Goal: Book appointment/travel/reservation

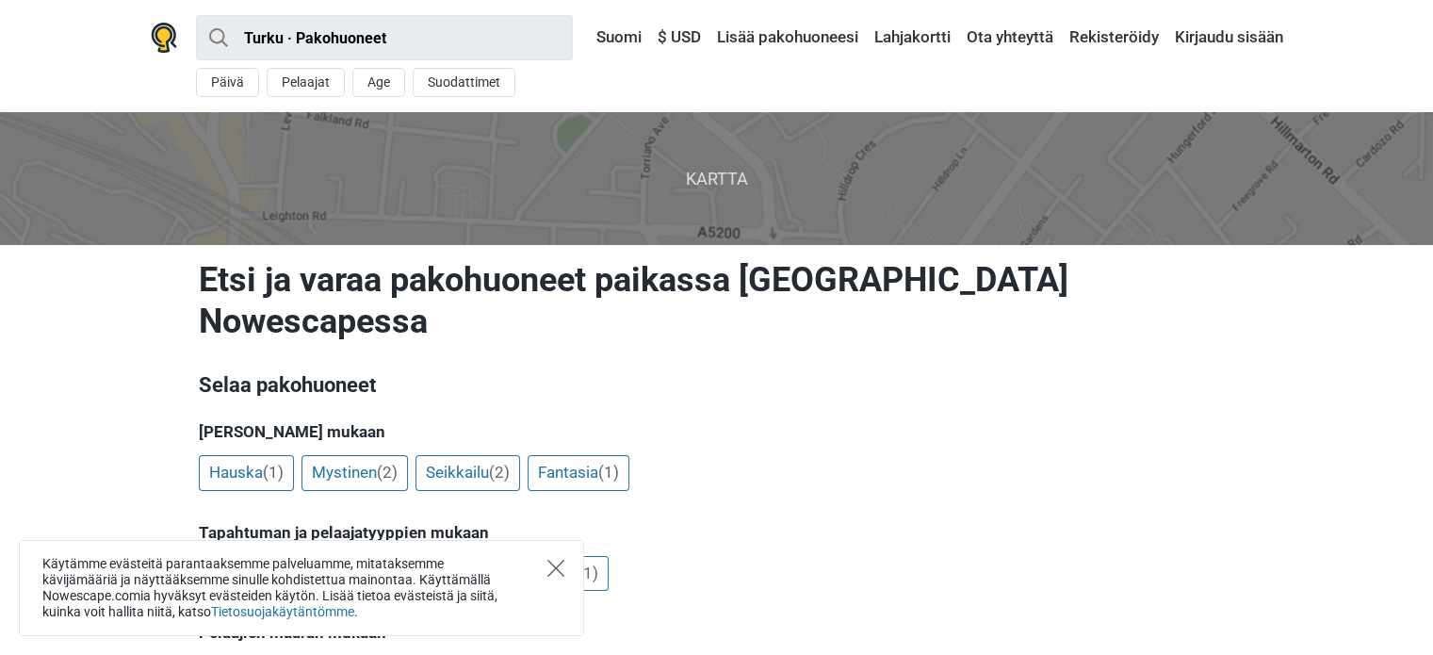
click at [547, 564] on icon "Close" at bounding box center [555, 568] width 17 height 17
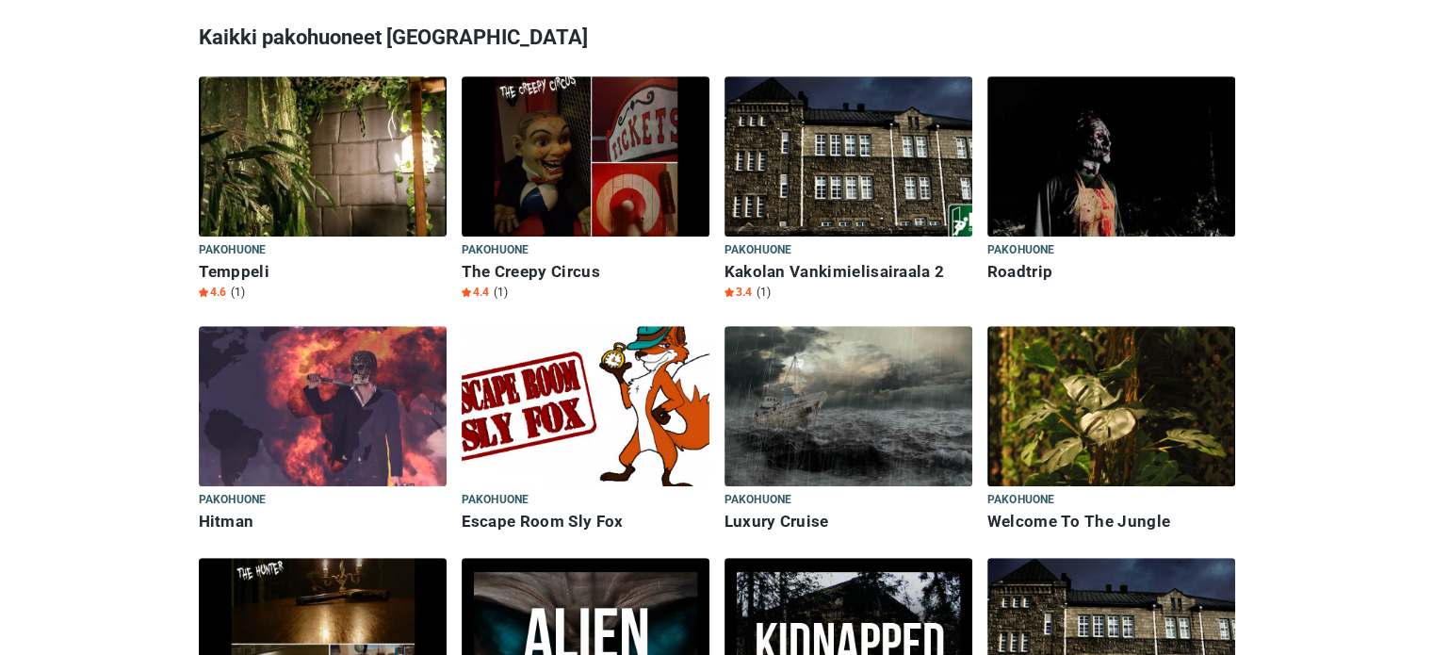
scroll to position [895, 0]
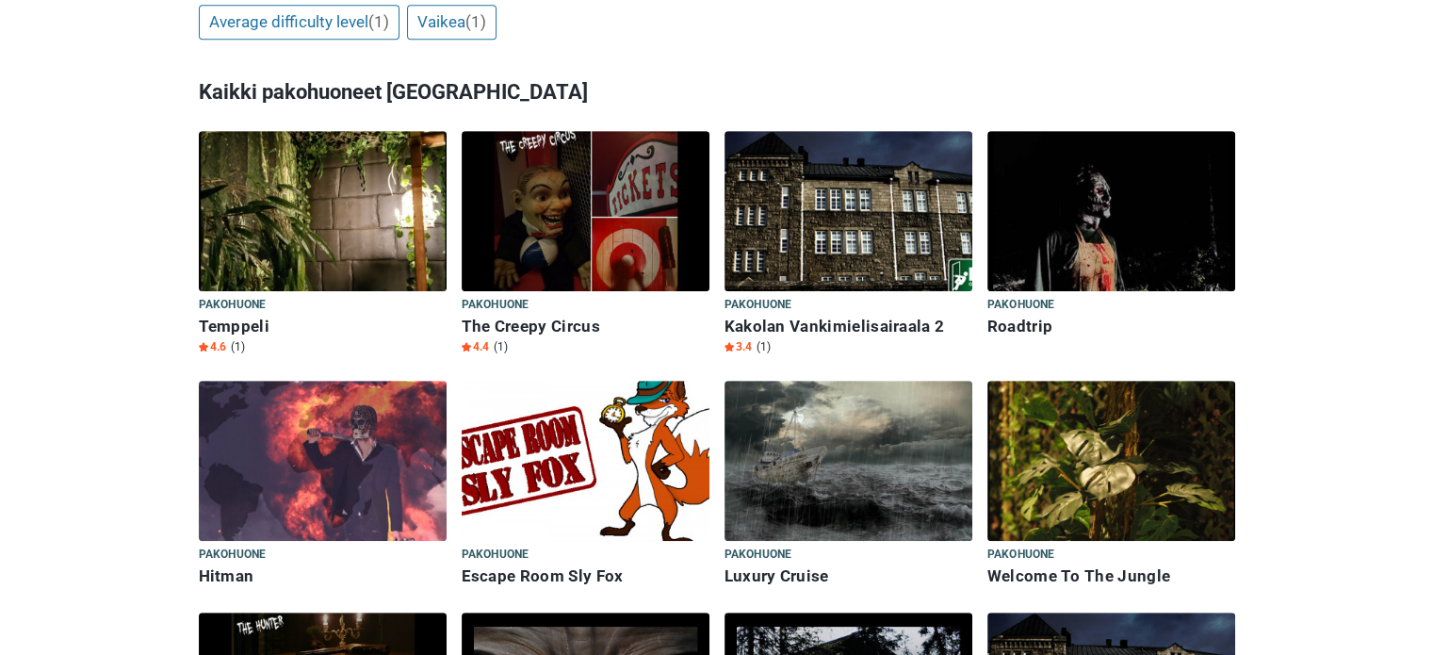
click at [358, 184] on img at bounding box center [323, 211] width 248 height 160
